Goal: Task Accomplishment & Management: Complete application form

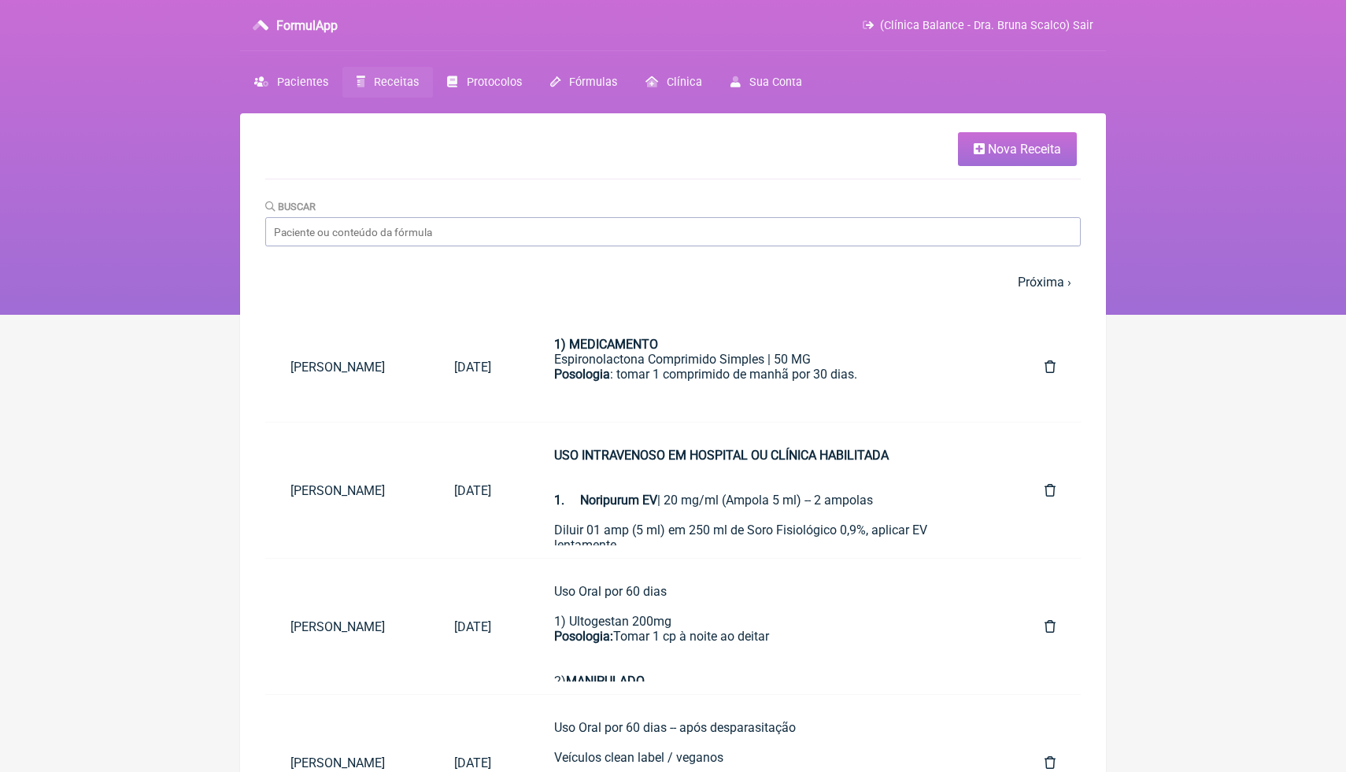
click at [999, 156] on span "Nova Receita" at bounding box center [1024, 149] width 73 height 15
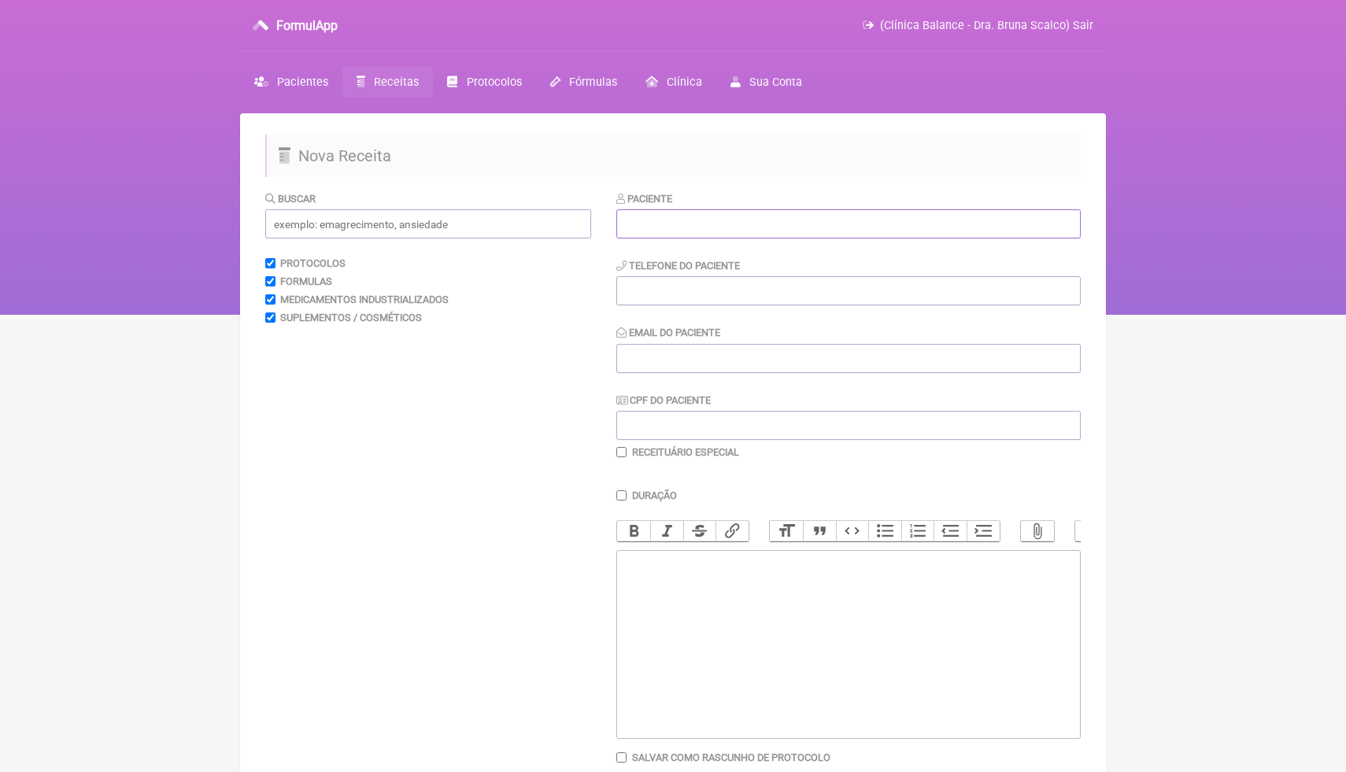
click at [754, 231] on input "text" at bounding box center [849, 223] width 465 height 29
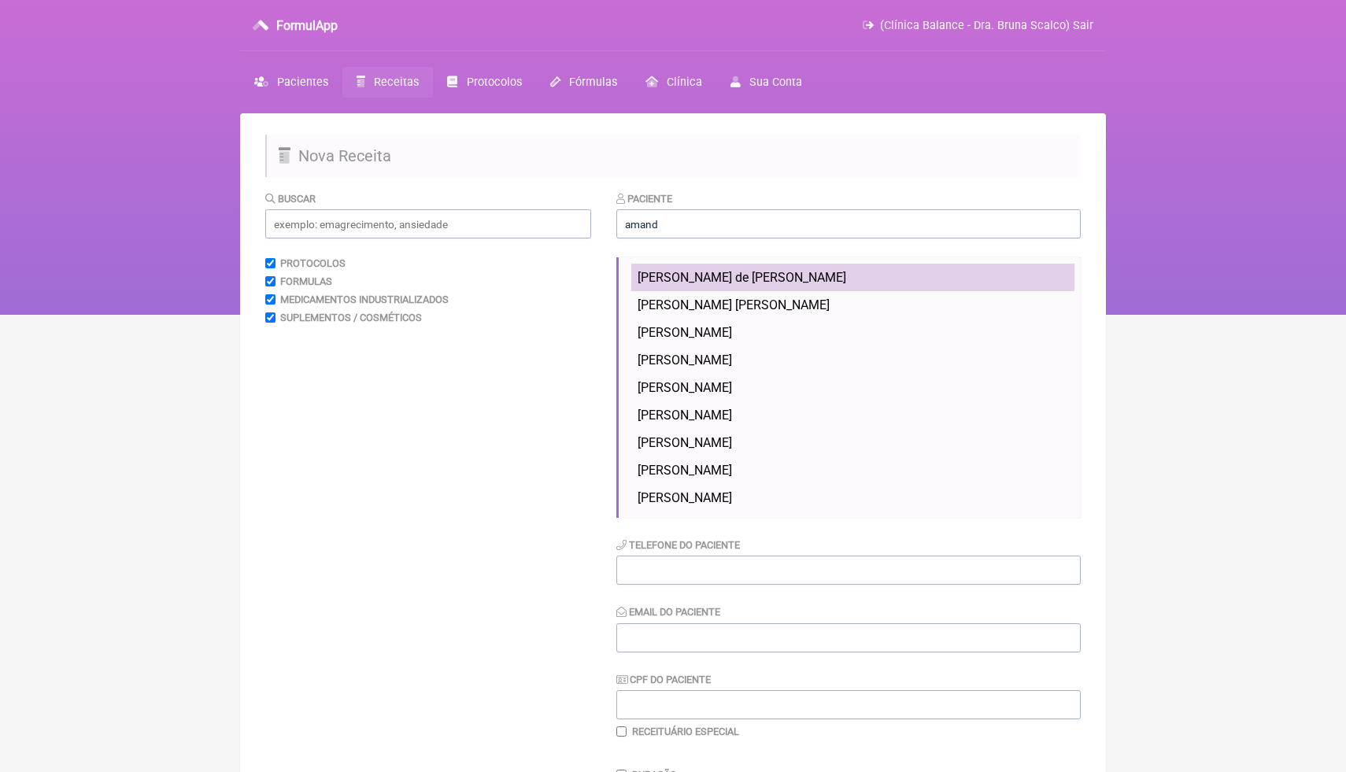
click at [813, 278] on span "[PERSON_NAME] de [PERSON_NAME]" at bounding box center [742, 277] width 209 height 15
type input "[PERSON_NAME] de [PERSON_NAME]"
type input "[PHONE_NUMBER]"
type input "[EMAIL_ADDRESS][DOMAIN_NAME]"
type input "026.701.065-60"
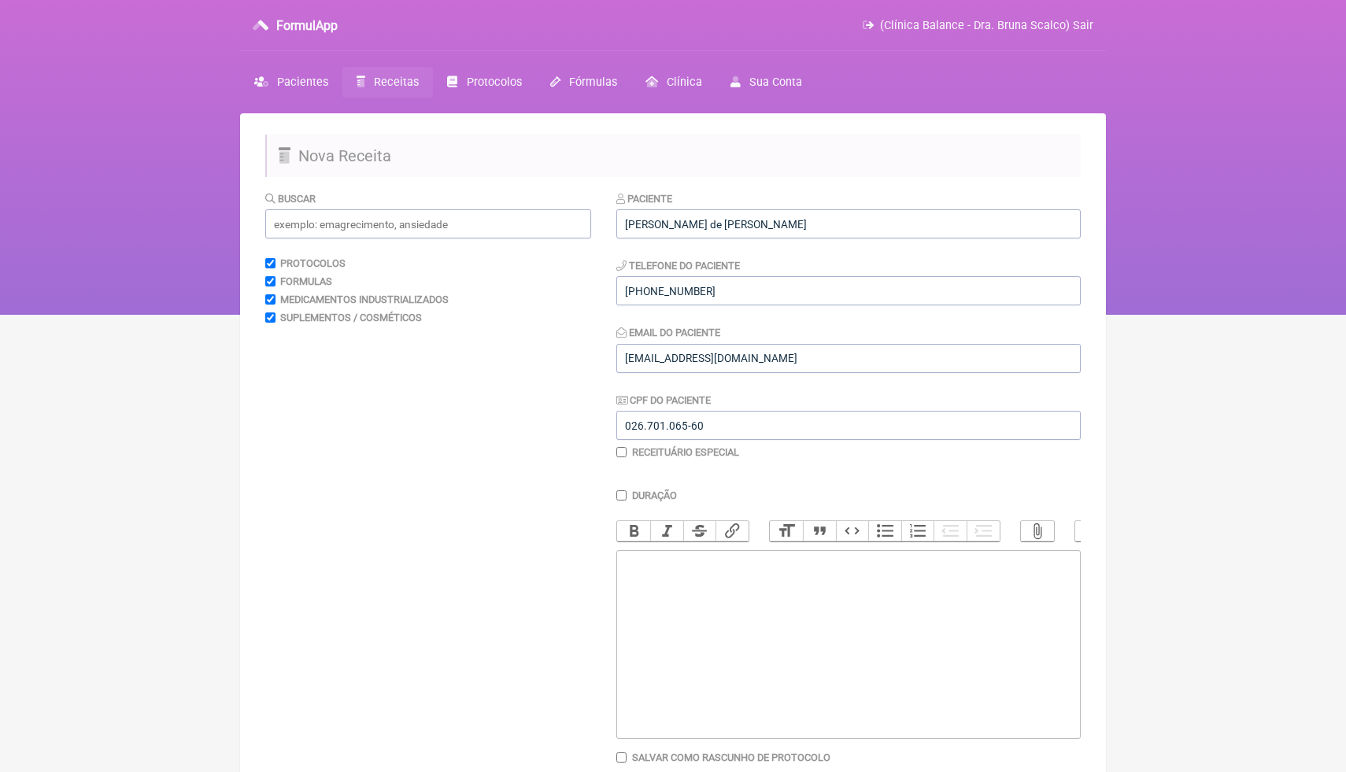
click at [705, 629] on trix-editor at bounding box center [849, 644] width 465 height 189
click at [121, 315] on html "FormulApp (Clínica Balance - Dra. Bruna Scalco) Sair [GEOGRAPHIC_DATA] Receitas…" at bounding box center [673, 157] width 1346 height 315
click at [193, 315] on html "FormulApp (Clínica Balance - Dra. Bruna Scalco) Sair [GEOGRAPHIC_DATA] Receitas…" at bounding box center [673, 157] width 1346 height 315
click at [318, 491] on div "Buscar Protocolos Formulas Medicamentos Industrializados Suplementos / Cosmétic…" at bounding box center [428, 508] width 326 height 635
click at [131, 315] on html "FormulApp (Clínica Balance - Dra. Bruna Scalco) Sair [GEOGRAPHIC_DATA] Receitas…" at bounding box center [673, 157] width 1346 height 315
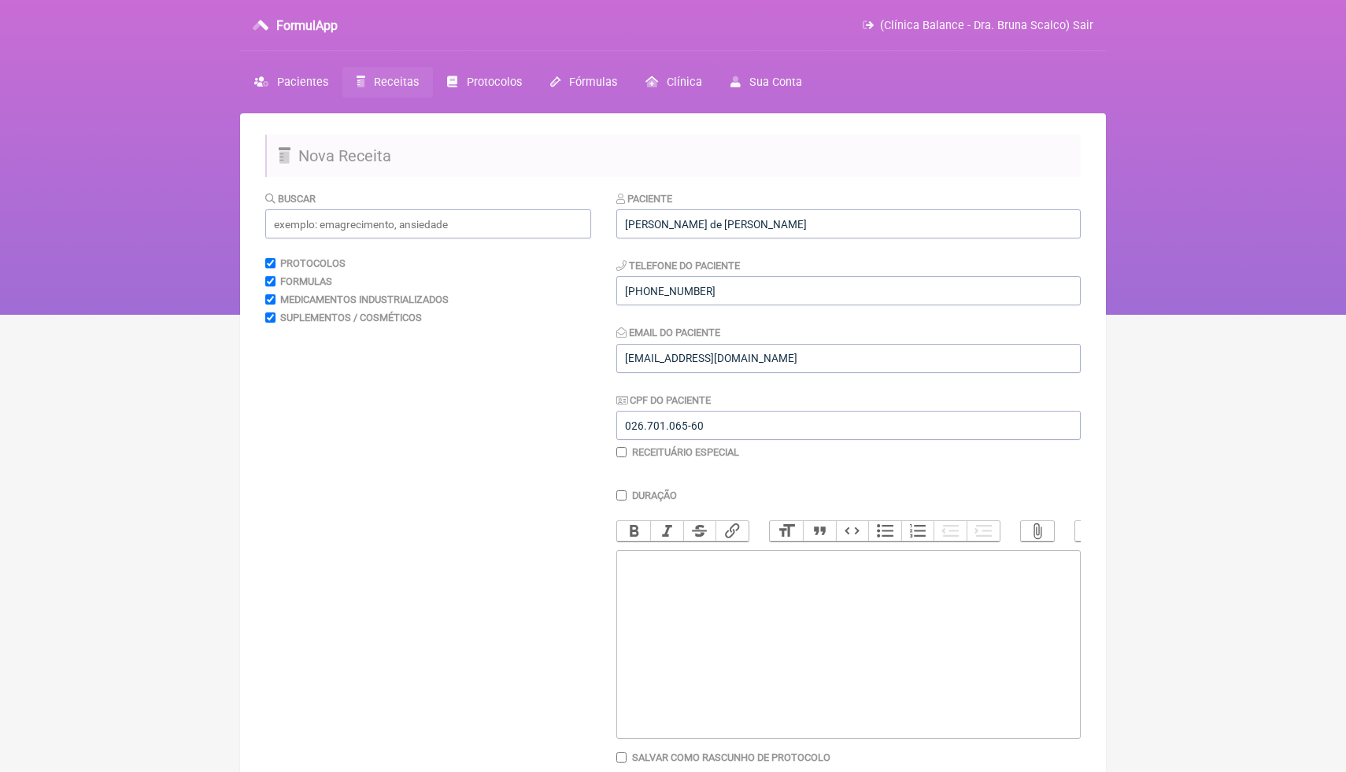
click at [703, 602] on trix-editor at bounding box center [849, 644] width 465 height 189
click at [449, 225] on input "text" at bounding box center [428, 223] width 326 height 29
click at [120, 315] on html "FormulApp (Clínica Balance - Dra. Bruna Scalco) Sair [GEOGRAPHIC_DATA] Receitas…" at bounding box center [673, 157] width 1346 height 315
click at [183, 315] on html "FormulApp (Clínica Balance - Dra. Bruna Scalco) Sair [GEOGRAPHIC_DATA] Receitas…" at bounding box center [673, 157] width 1346 height 315
